Goal: Task Accomplishment & Management: Manage account settings

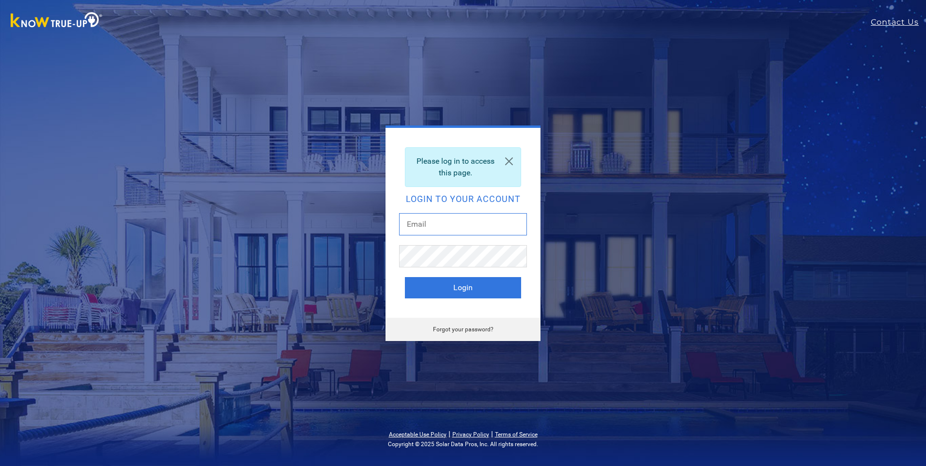
click at [460, 227] on input "text" at bounding box center [463, 224] width 128 height 22
type input "[EMAIL_ADDRESS][DOMAIN_NAME]"
click at [405, 277] on button "Login" at bounding box center [463, 287] width 116 height 21
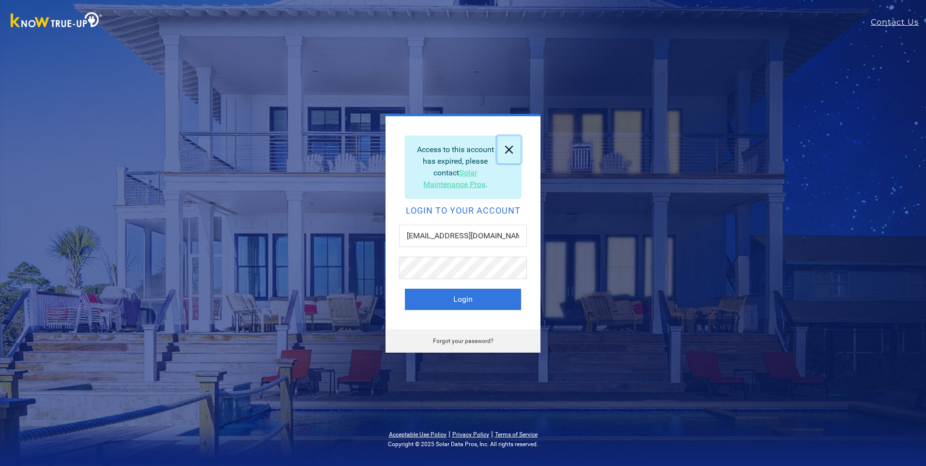
click at [505, 146] on link at bounding box center [508, 149] width 23 height 27
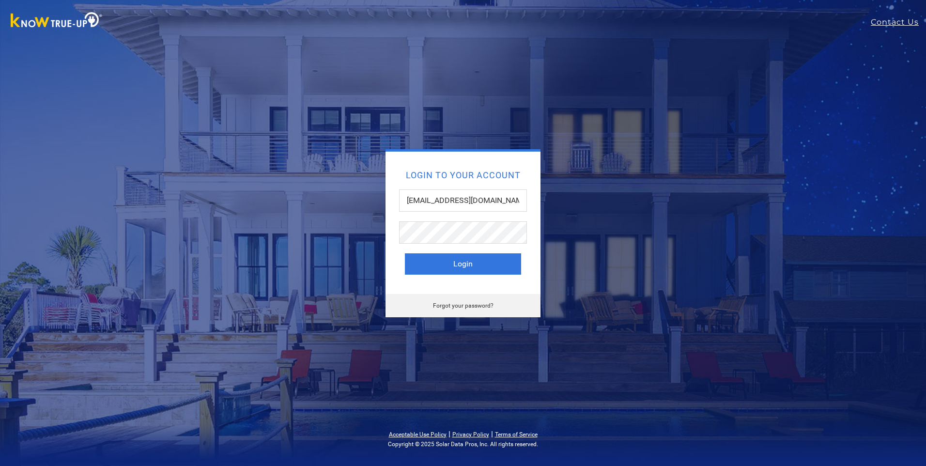
click at [228, 274] on div "Login to your account mrshany@hotmail.com Login Forgot your password?" at bounding box center [462, 233] width 639 height 168
